Goal: Information Seeking & Learning: Learn about a topic

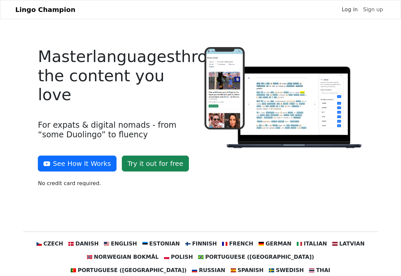
click at [353, 16] on link "Log in" at bounding box center [349, 9] width 21 height 13
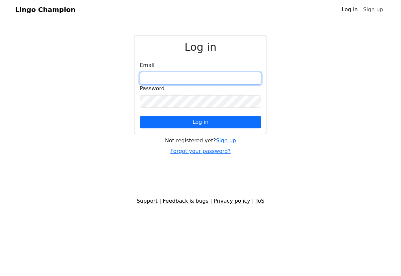
click at [192, 85] on input "email" at bounding box center [201, 78] width 122 height 13
type input "**********"
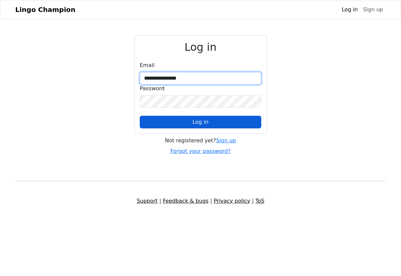
click at [208, 129] on button "Log in" at bounding box center [201, 122] width 122 height 13
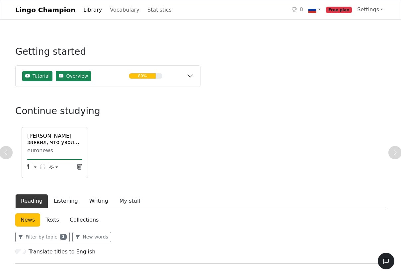
click at [35, 208] on button "Reading" at bounding box center [31, 201] width 33 height 14
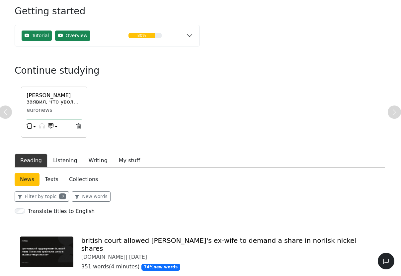
scroll to position [39, 1]
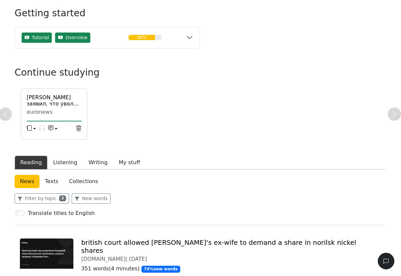
click at [57, 188] on link "Texts" at bounding box center [52, 181] width 24 height 13
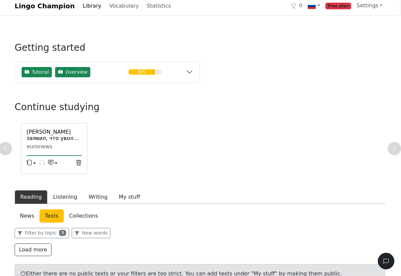
scroll to position [0, 1]
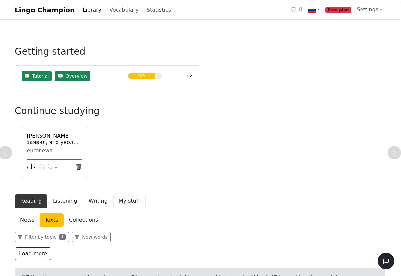
click at [130, 208] on button "My stuff" at bounding box center [129, 201] width 33 height 14
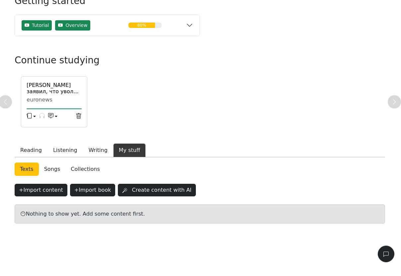
scroll to position [0, 1]
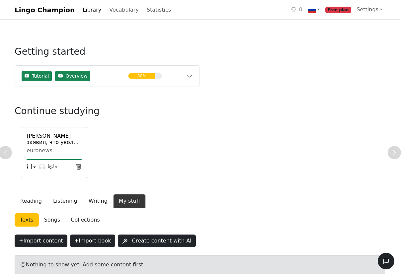
click at [56, 146] on h6 "[PERSON_NAME] заявил, что уволит главу ФРС из-за мошенничества с ипотекой" at bounding box center [54, 139] width 55 height 13
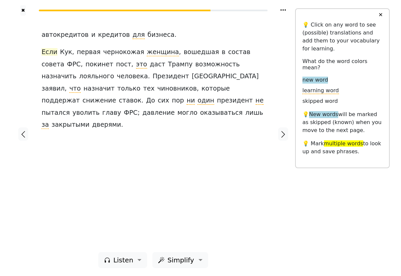
click at [44, 56] on span "Если" at bounding box center [50, 52] width 16 height 8
click at [63, 51] on button "Explain" at bounding box center [58, 48] width 20 height 9
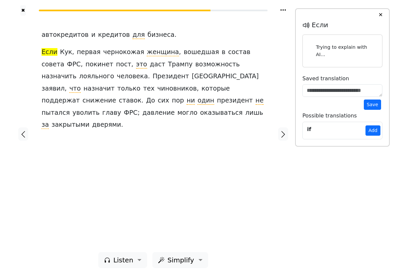
click at [177, 189] on div "автокредитов и кредитов для бизнеса . Если [PERSON_NAME] , первая [DEMOGRAPHIC_…" at bounding box center [153, 134] width 237 height 237
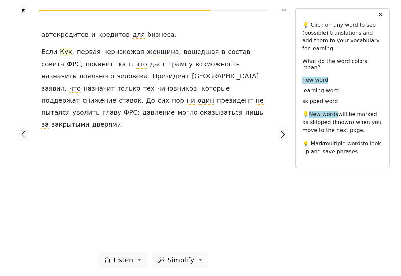
click at [66, 56] on span "Кук" at bounding box center [66, 52] width 12 height 8
click at [160, 180] on div "автокредитов и кредитов для бизнеса . Если [PERSON_NAME] , первая [DEMOGRAPHIC_…" at bounding box center [153, 134] width 237 height 237
click at [89, 56] on span "первая" at bounding box center [89, 52] width 24 height 8
click at [152, 178] on div "автокредитов и кредитов для бизнеса . Если [PERSON_NAME] , первая [DEMOGRAPHIC_…" at bounding box center [153, 134] width 237 height 237
click at [121, 56] on span "чернокожая" at bounding box center [123, 52] width 41 height 8
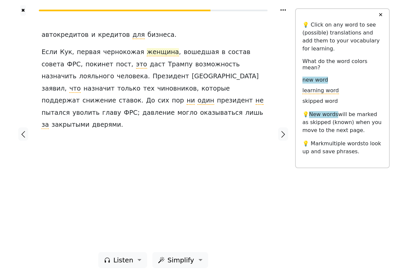
click at [160, 56] on span "женщина" at bounding box center [163, 52] width 32 height 8
click at [191, 56] on span "вошедшая" at bounding box center [202, 52] width 36 height 8
click at [76, 72] on span "назначить" at bounding box center [59, 76] width 35 height 8
click at [241, 45] on div "автокредитов и кредитов для бизнеса . Если [PERSON_NAME] , первая [DEMOGRAPHIC_…" at bounding box center [154, 80] width 224 height 102
click at [222, 56] on span "в" at bounding box center [224, 52] width 4 height 8
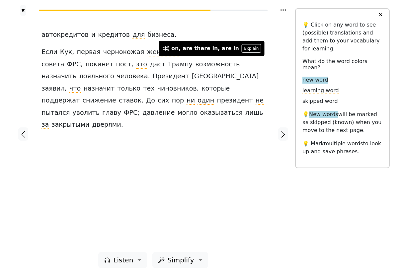
click at [277, 32] on div at bounding box center [284, 134] width 24 height 237
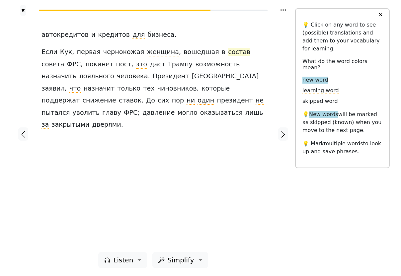
click at [228, 56] on span "состав" at bounding box center [239, 52] width 22 height 8
click at [64, 61] on span "совета" at bounding box center [53, 64] width 23 height 8
click at [67, 69] on span "ФРС" at bounding box center [74, 64] width 14 height 8
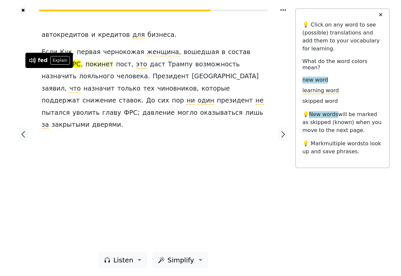
click at [85, 69] on span "покинет" at bounding box center [99, 64] width 28 height 8
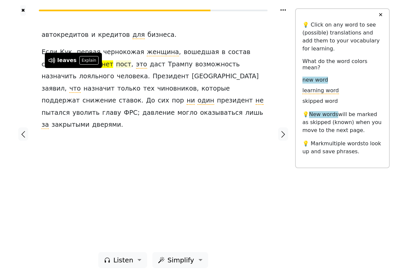
click at [116, 69] on span "пост" at bounding box center [123, 64] width 15 height 8
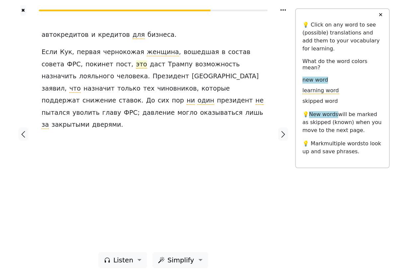
click at [136, 69] on span "это" at bounding box center [141, 64] width 11 height 8
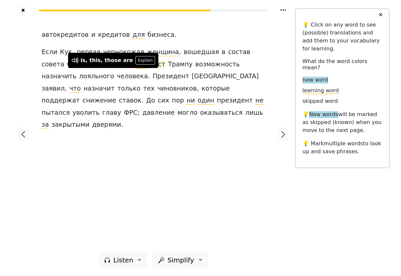
click at [150, 69] on span "даст" at bounding box center [158, 64] width 16 height 8
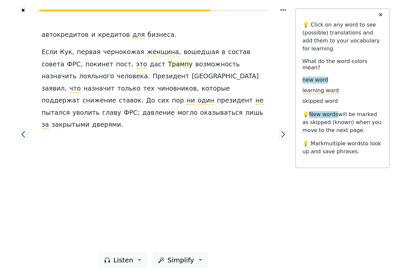
click at [168, 69] on span "Трампу" at bounding box center [180, 64] width 25 height 8
click at [195, 69] on span "возможность" at bounding box center [217, 64] width 45 height 8
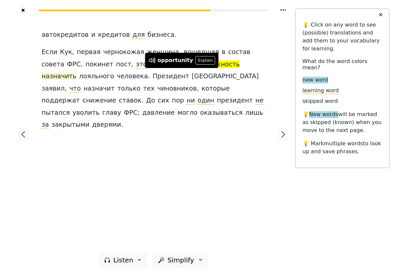
click at [76, 76] on span "назначить" at bounding box center [59, 76] width 35 height 8
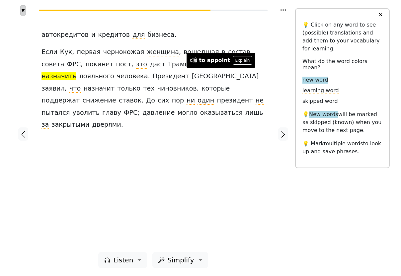
click at [26, 16] on button "✖" at bounding box center [23, 10] width 6 height 10
